Goal: Information Seeking & Learning: Learn about a topic

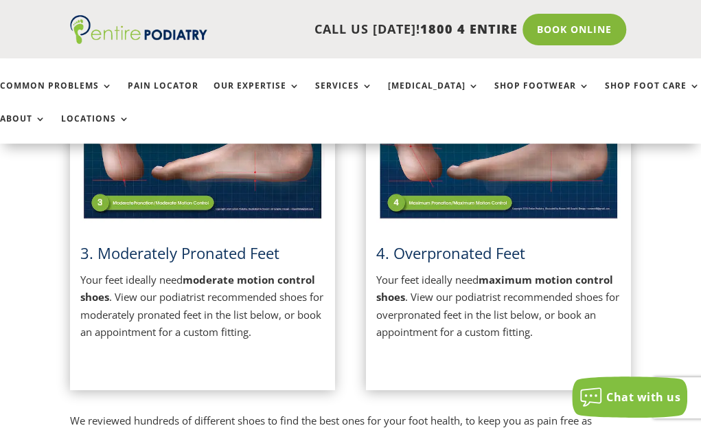
scroll to position [785, 0]
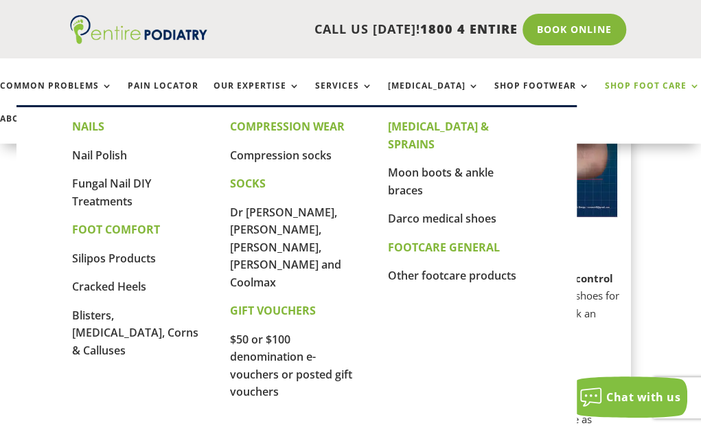
click at [654, 84] on link "Shop Foot Care" at bounding box center [652, 96] width 95 height 30
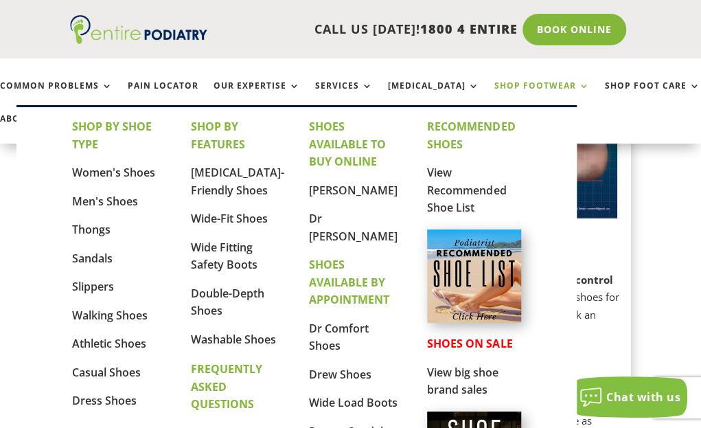
click at [530, 81] on link "Shop Footwear" at bounding box center [541, 96] width 95 height 30
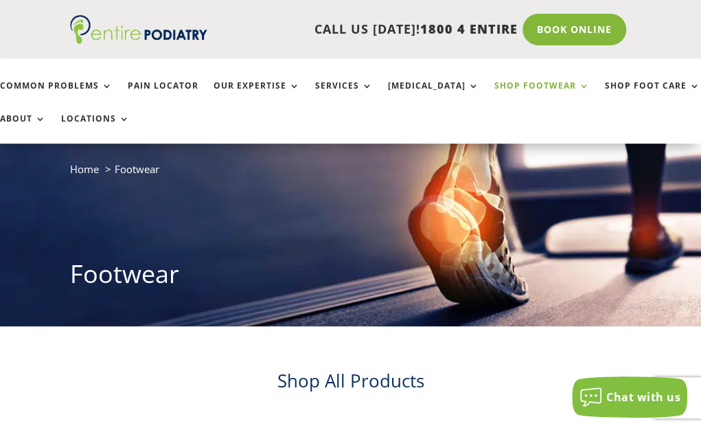
scroll to position [56, 0]
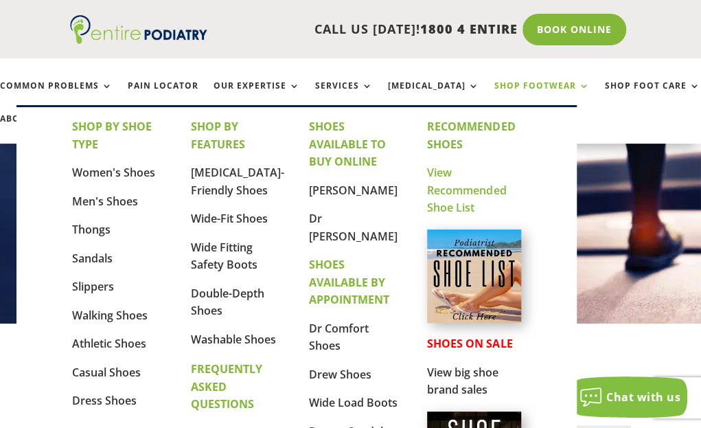
click at [479, 189] on link "View Recommended Shoe List" at bounding box center [466, 190] width 79 height 50
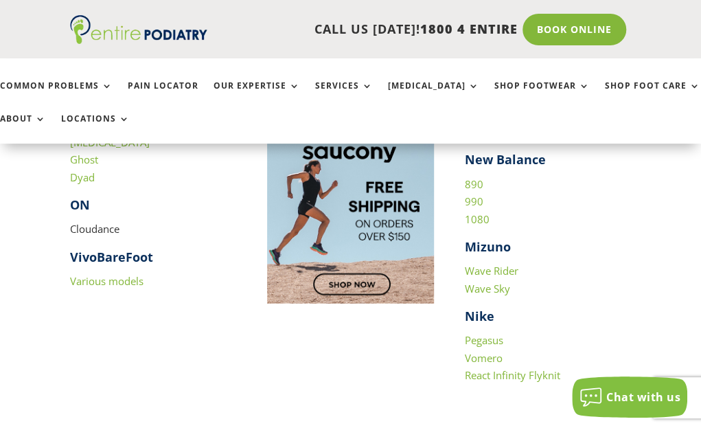
scroll to position [1286, 0]
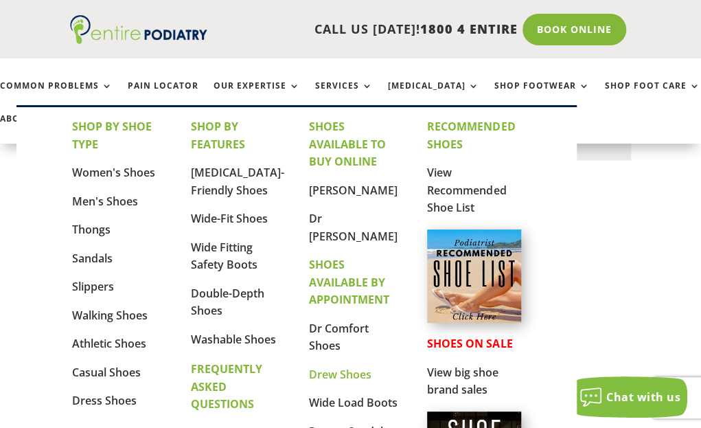
click at [338, 374] on link "Drew Shoes" at bounding box center [340, 373] width 62 height 15
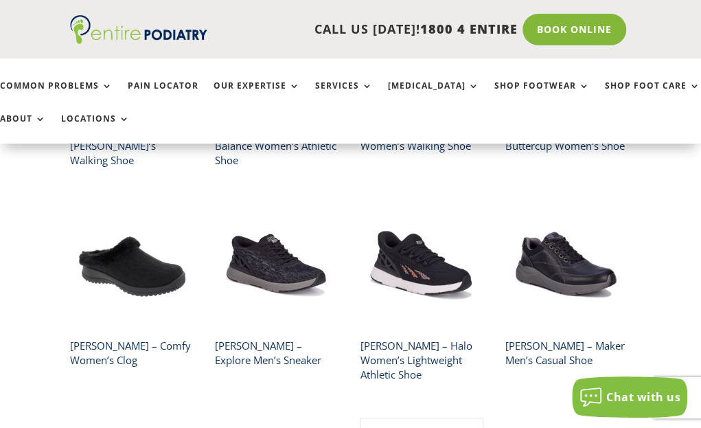
scroll to position [457, 0]
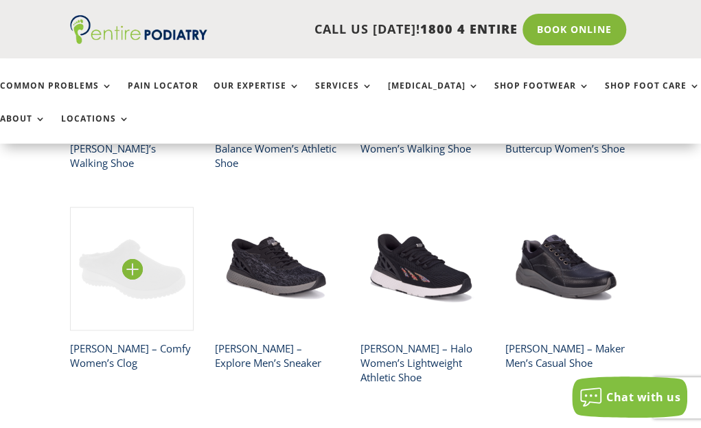
click at [147, 253] on img at bounding box center [132, 269] width 124 height 124
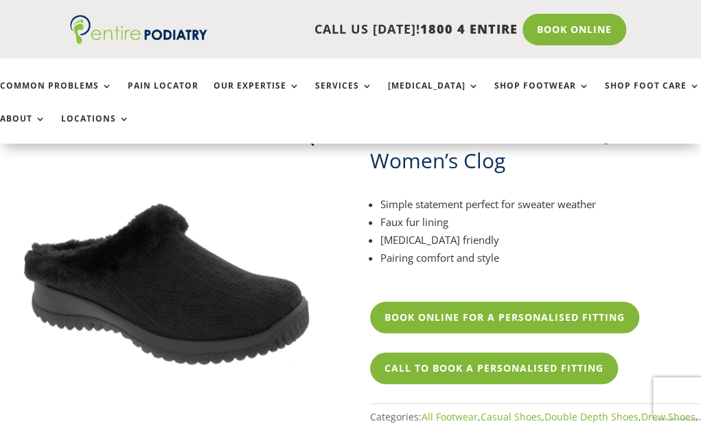
scroll to position [111, 0]
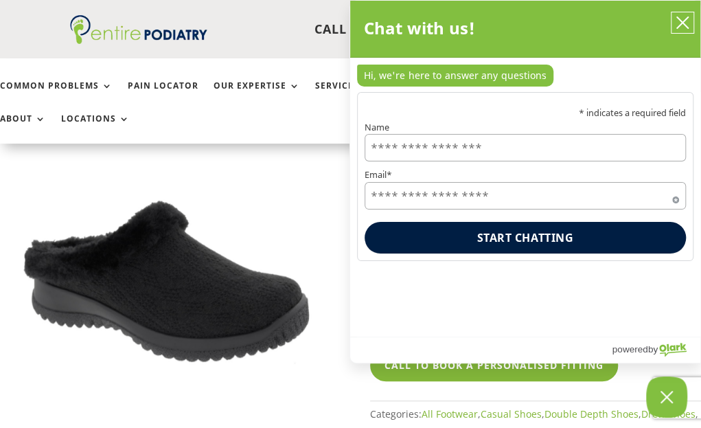
click at [682, 20] on icon "close chatbox" at bounding box center [682, 23] width 14 height 14
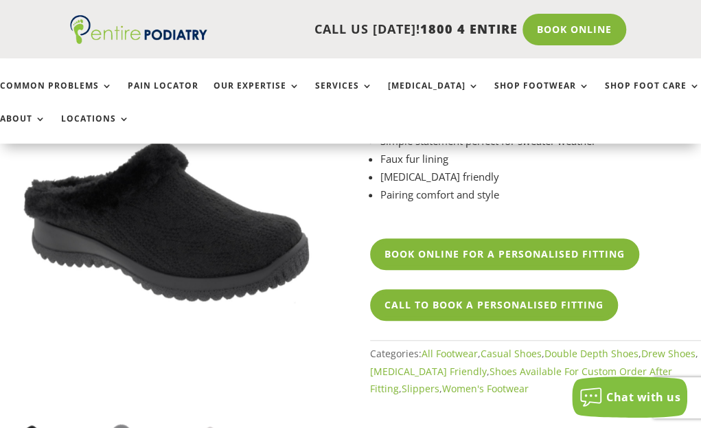
scroll to position [228, 0]
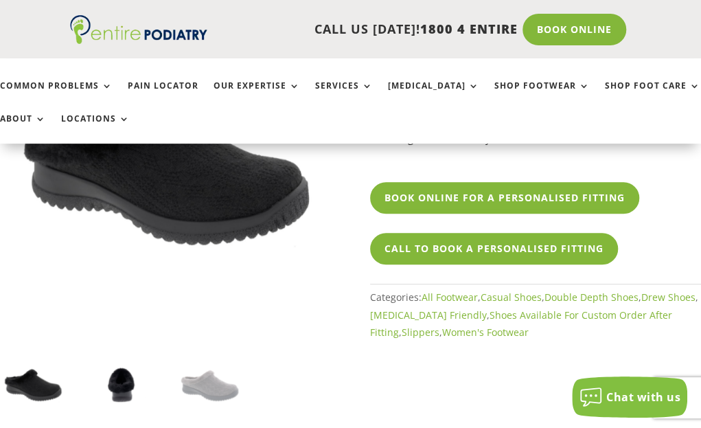
click at [120, 378] on img at bounding box center [122, 384] width 66 height 66
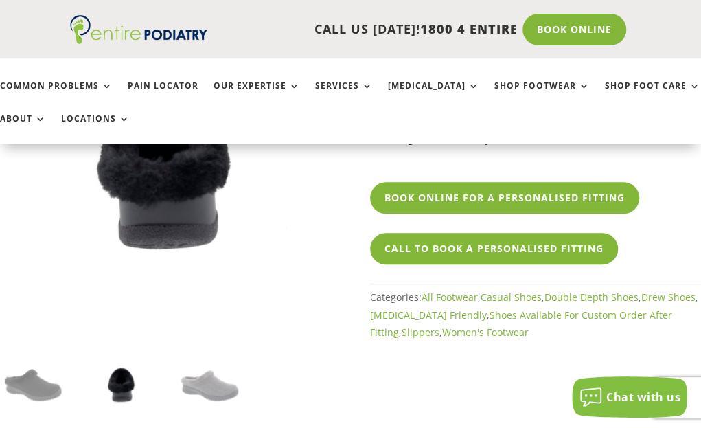
drag, startPoint x: 331, startPoint y: 279, endPoint x: 332, endPoint y: 250, distance: 28.9
click at [332, 250] on div "🔍 Drew – Comfy Women’s Clog Simple statement perfect for sweater weather Faux f…" at bounding box center [350, 225] width 701 height 455
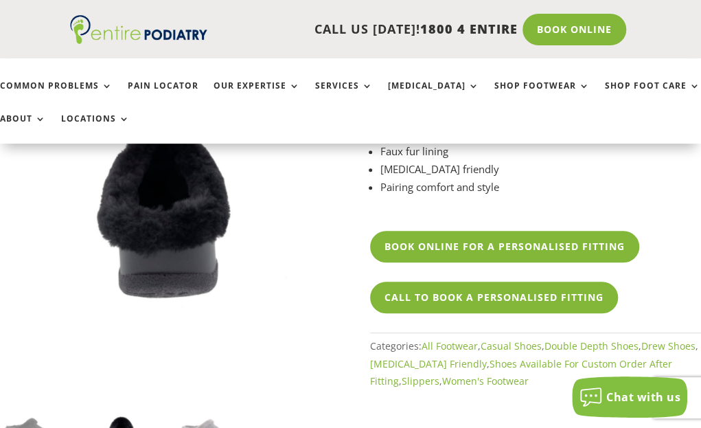
scroll to position [235, 0]
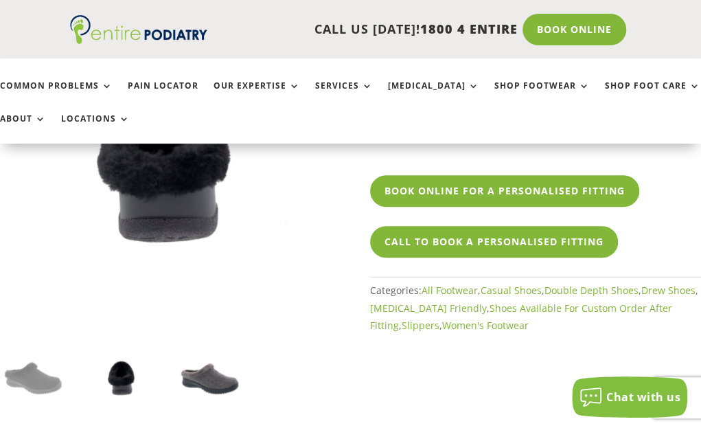
click at [219, 371] on img at bounding box center [209, 378] width 66 height 66
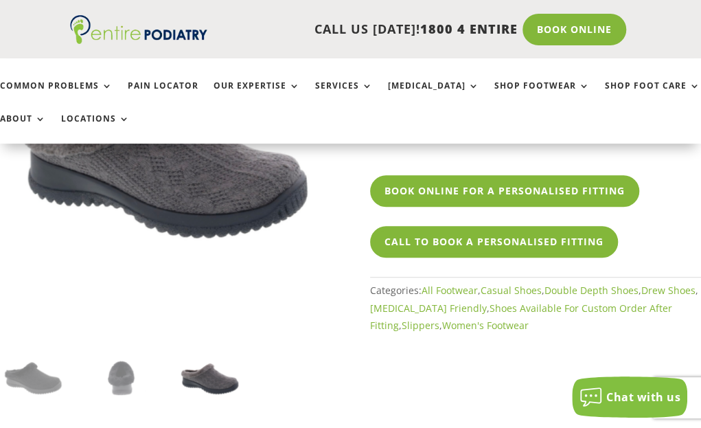
scroll to position [181, 0]
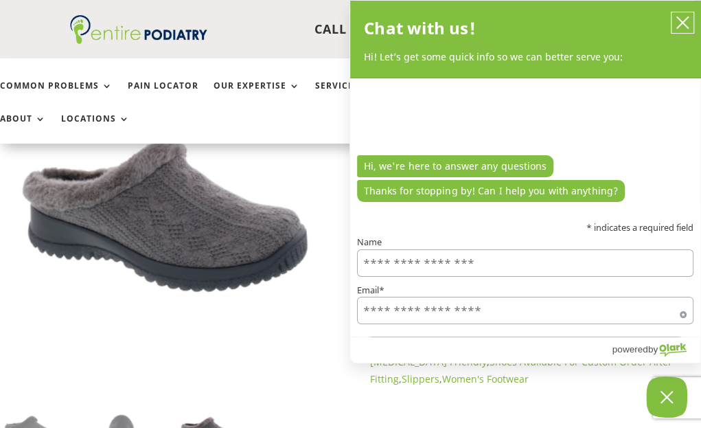
click at [682, 20] on icon "close chatbox" at bounding box center [682, 23] width 14 height 14
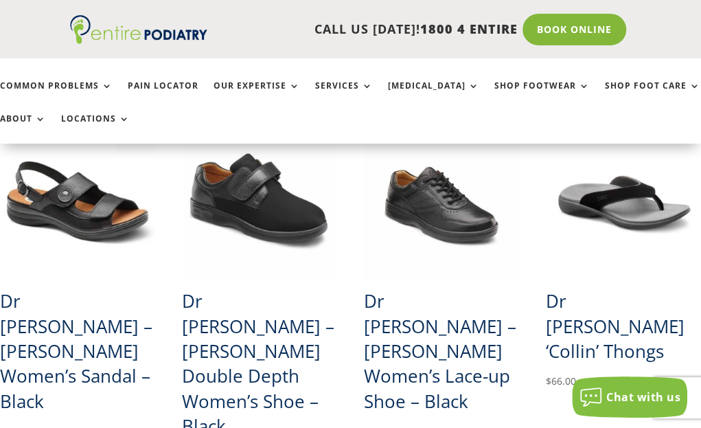
scroll to position [1179, 0]
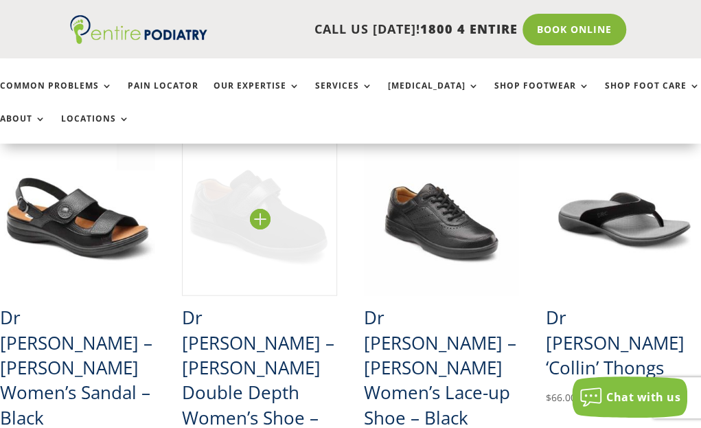
click at [272, 197] on img at bounding box center [259, 218] width 155 height 155
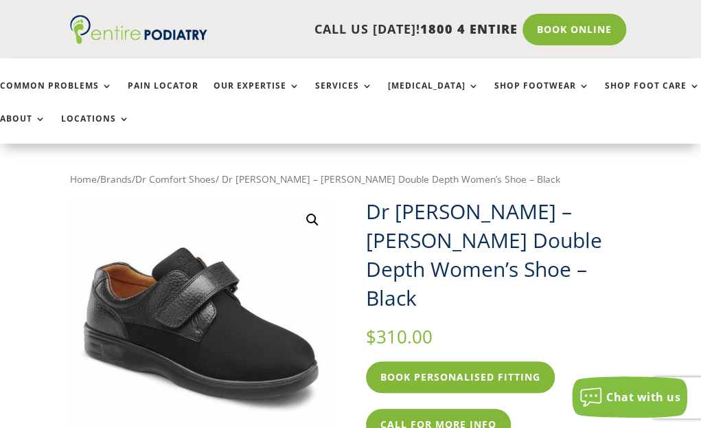
scroll to position [85, 0]
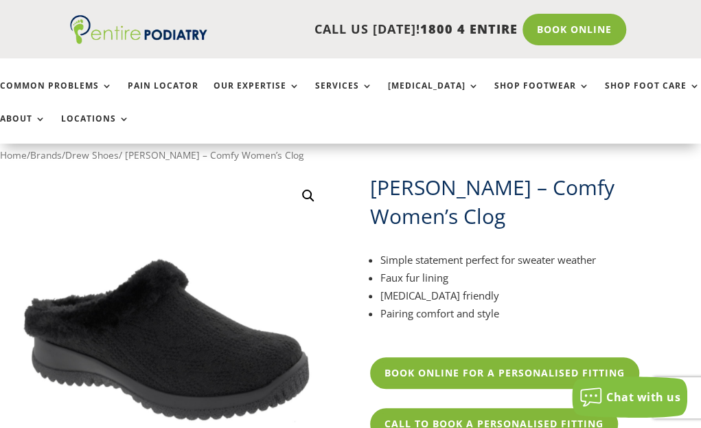
scroll to position [49, 0]
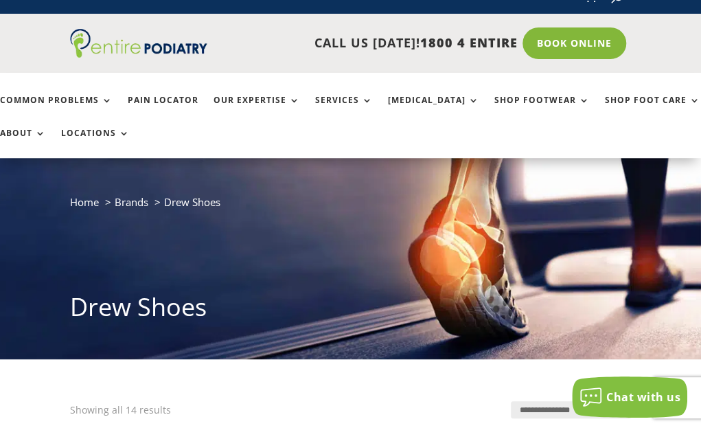
scroll to position [21, 0]
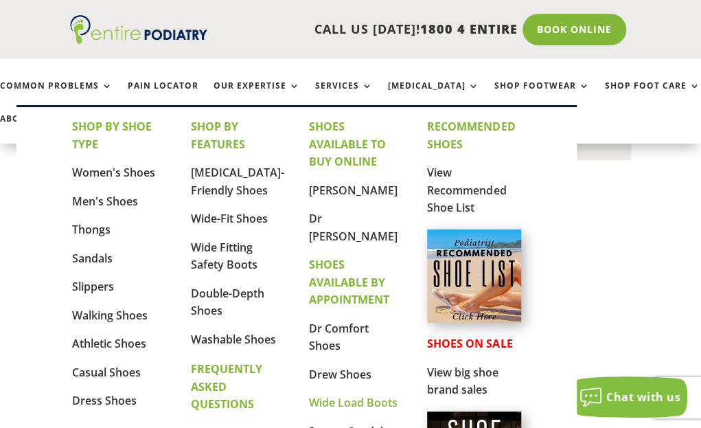
click at [367, 402] on link "Wide Load Boots" at bounding box center [353, 402] width 89 height 15
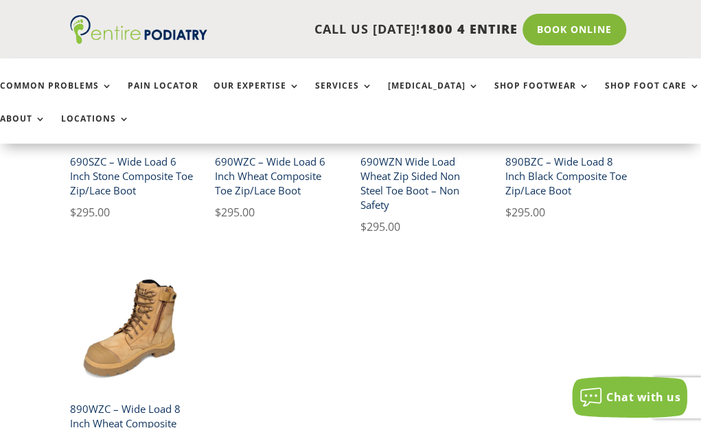
scroll to position [718, 0]
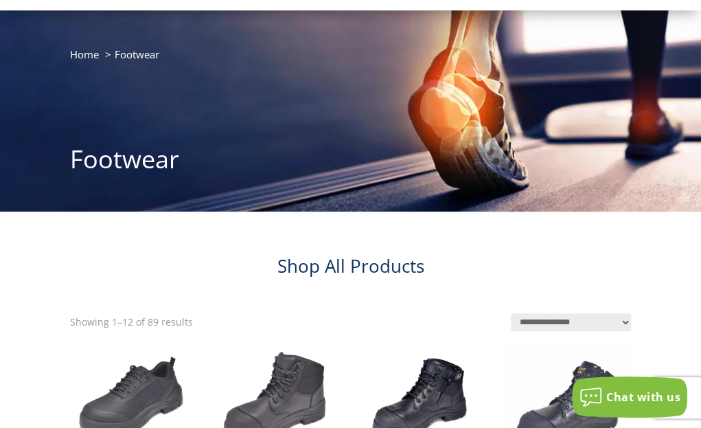
scroll to position [5, 0]
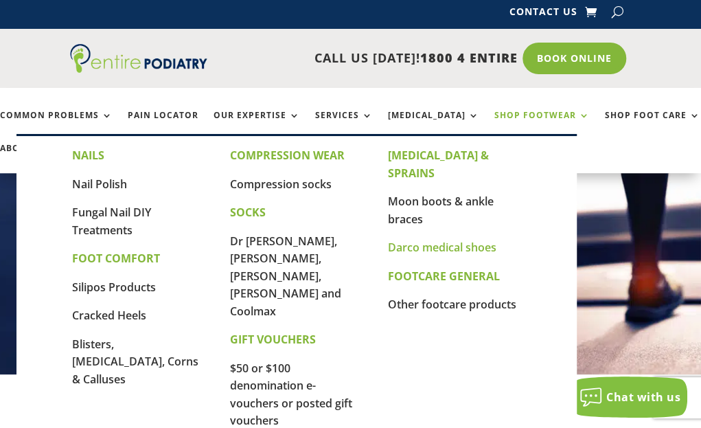
click at [455, 240] on link "Darco medical shoes" at bounding box center [442, 247] width 108 height 15
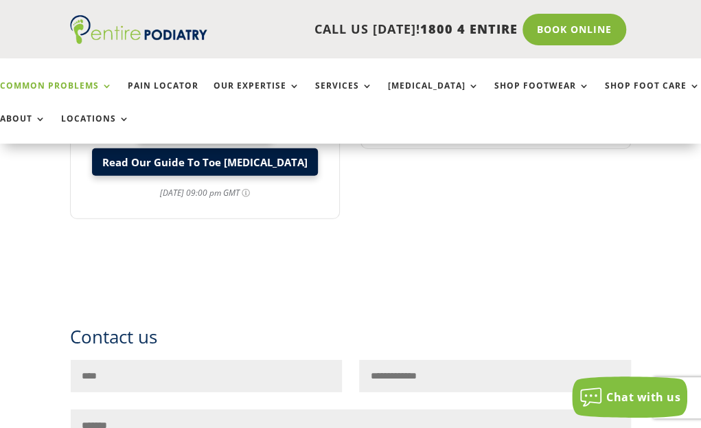
scroll to position [1460, 0]
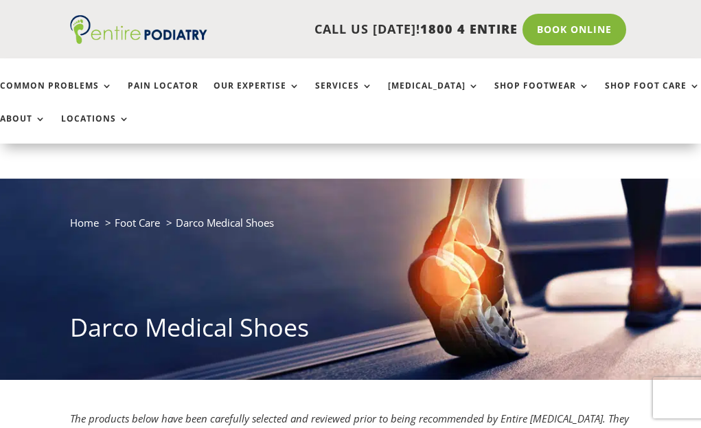
scroll to position [1460, 0]
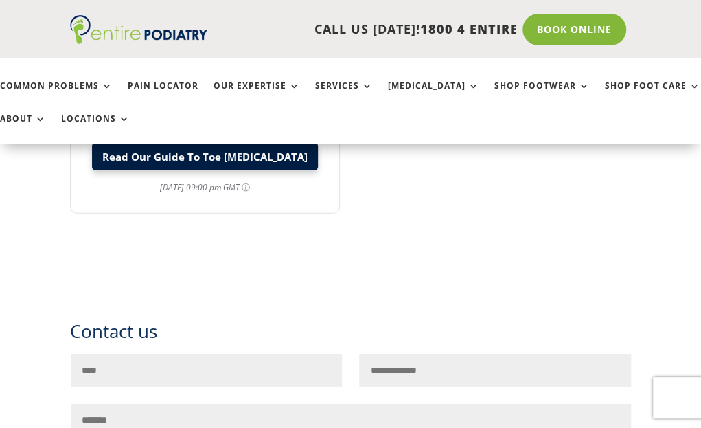
click at [267, 156] on link "Read Our Guide To Toe [MEDICAL_DATA]" at bounding box center [205, 156] width 226 height 27
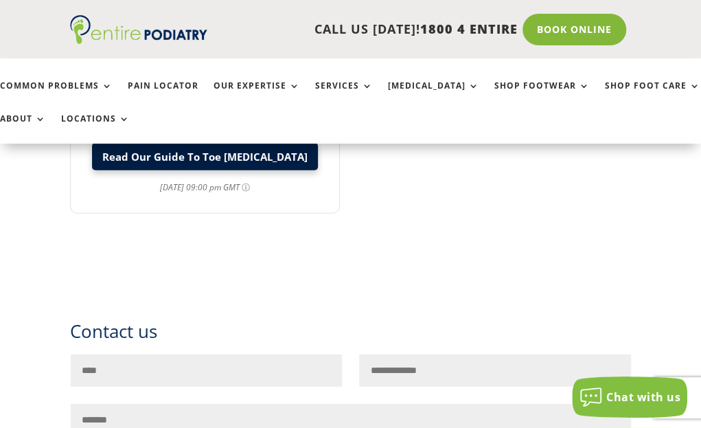
scroll to position [0, 0]
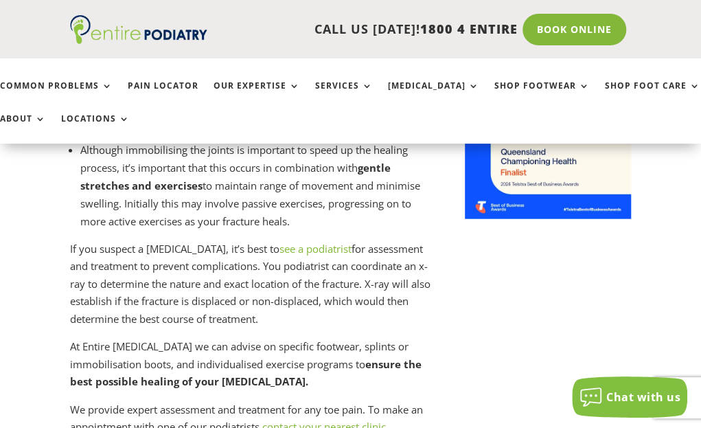
scroll to position [1235, 0]
